Goal: Entertainment & Leisure: Browse casually

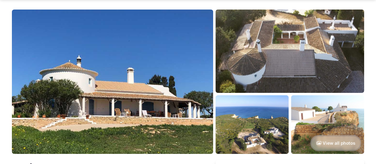
scroll to position [59, 0]
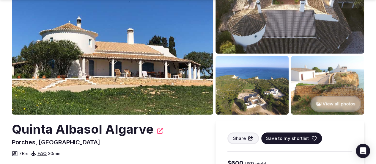
click at [314, 101] on button "View all photos" at bounding box center [336, 104] width 51 height 16
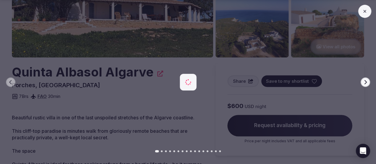
scroll to position [119, 0]
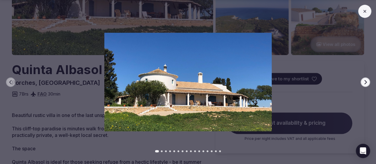
click at [363, 84] on button "Next slide" at bounding box center [366, 82] width 10 height 10
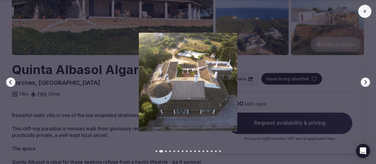
click at [363, 84] on button "Next slide" at bounding box center [366, 82] width 10 height 10
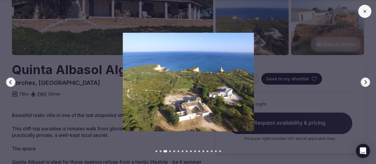
click at [363, 84] on button "Next slide" at bounding box center [366, 82] width 10 height 10
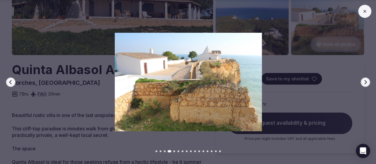
click at [363, 84] on button "Next slide" at bounding box center [366, 82] width 10 height 10
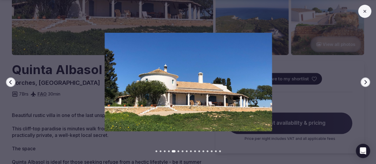
click at [363, 84] on button "Next slide" at bounding box center [366, 82] width 10 height 10
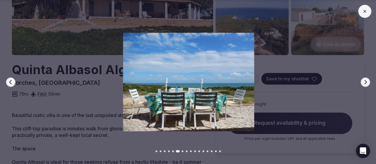
click at [363, 84] on button "Next slide" at bounding box center [366, 82] width 10 height 10
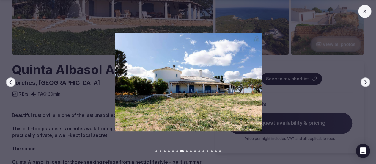
click at [363, 84] on button "Next slide" at bounding box center [366, 82] width 10 height 10
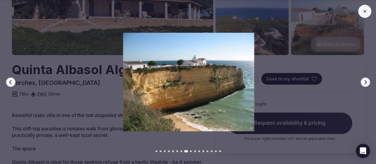
click at [363, 84] on button "Next slide" at bounding box center [366, 82] width 10 height 10
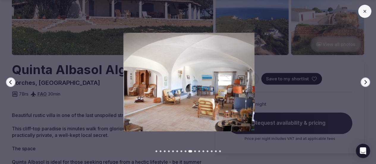
click at [363, 84] on button "Next slide" at bounding box center [366, 82] width 10 height 10
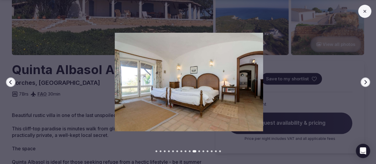
click at [363, 84] on button "Next slide" at bounding box center [366, 82] width 10 height 10
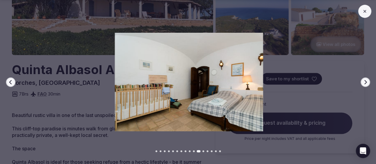
click at [363, 84] on button "Next slide" at bounding box center [366, 82] width 10 height 10
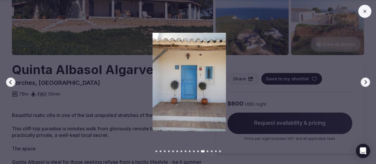
click at [363, 84] on icon "button" at bounding box center [365, 82] width 5 height 5
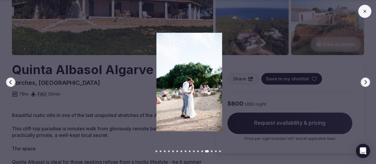
click at [362, 83] on button "Next slide" at bounding box center [366, 82] width 10 height 10
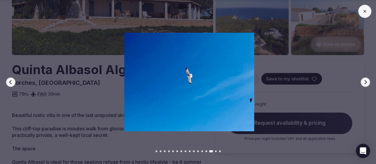
click at [362, 83] on button "Next slide" at bounding box center [366, 82] width 10 height 10
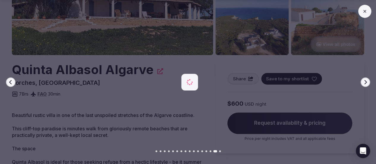
click at [362, 83] on button "Next slide" at bounding box center [366, 82] width 10 height 10
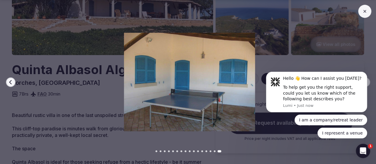
scroll to position [0, 0]
click at [359, 83] on div "Message content" at bounding box center [323, 83] width 80 height 3
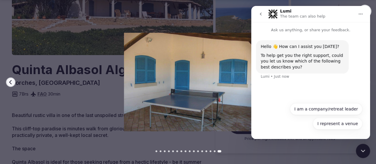
click at [360, 148] on div "Close Intercom Messenger" at bounding box center [363, 151] width 14 height 14
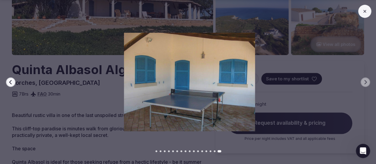
click at [363, 12] on icon at bounding box center [365, 11] width 5 height 5
